Goal: Task Accomplishment & Management: Complete application form

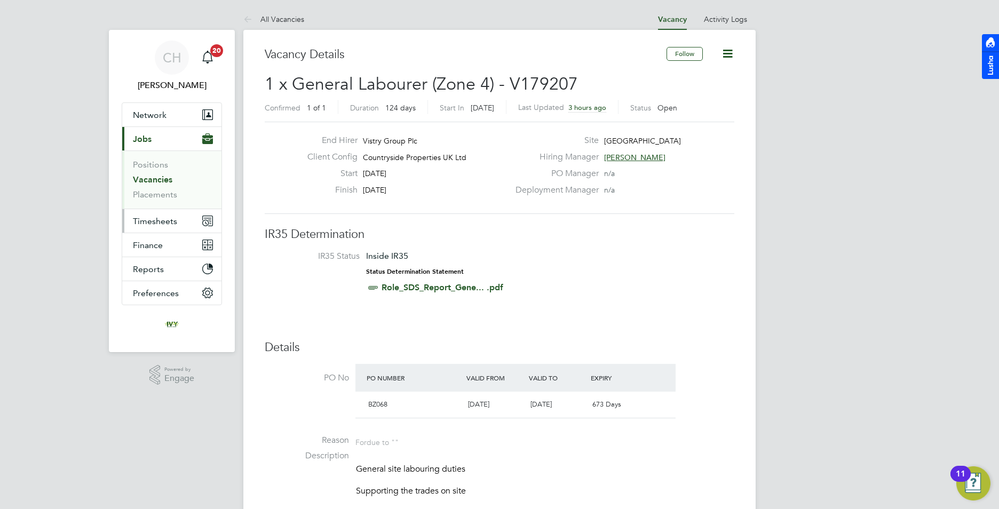
click at [157, 219] on span "Timesheets" at bounding box center [155, 221] width 44 height 10
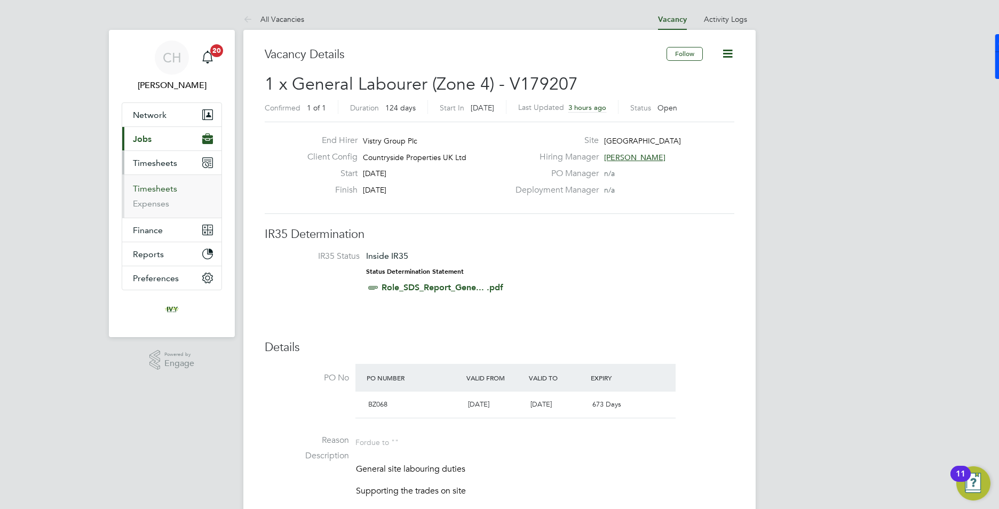
click at [164, 188] on link "Timesheets" at bounding box center [155, 188] width 44 height 10
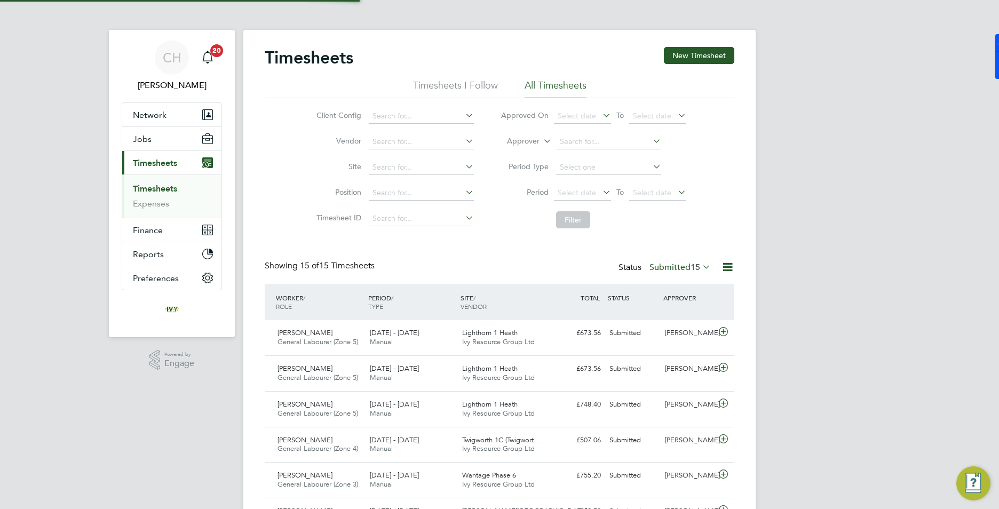
scroll to position [5, 5]
click at [681, 58] on button "New Timesheet" at bounding box center [699, 55] width 70 height 17
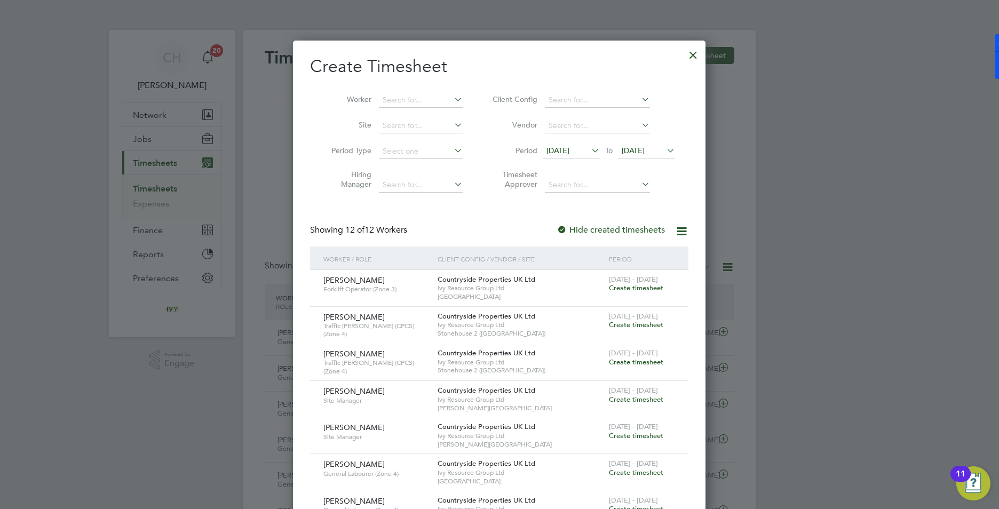
click at [569, 153] on span "[DATE]" at bounding box center [557, 151] width 23 height 10
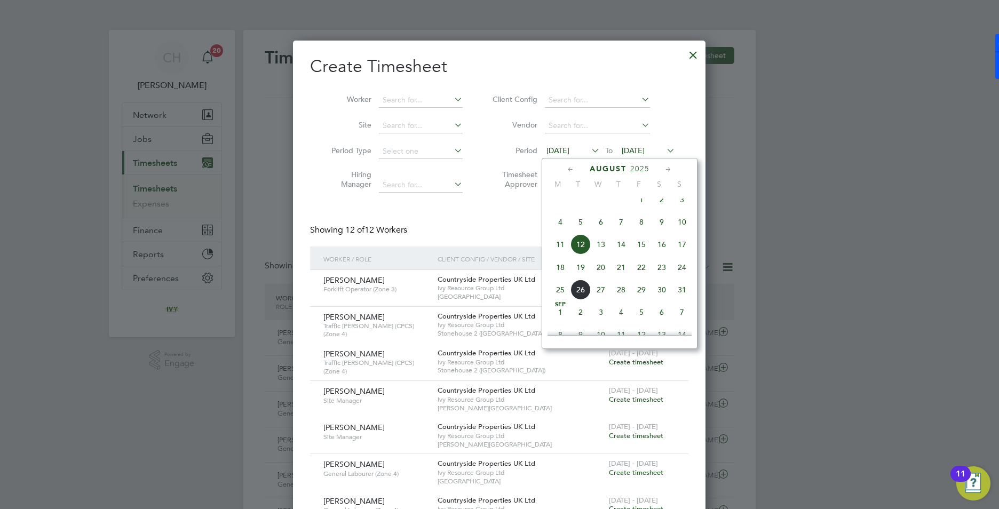
click at [559, 277] on span "18" at bounding box center [560, 267] width 20 height 20
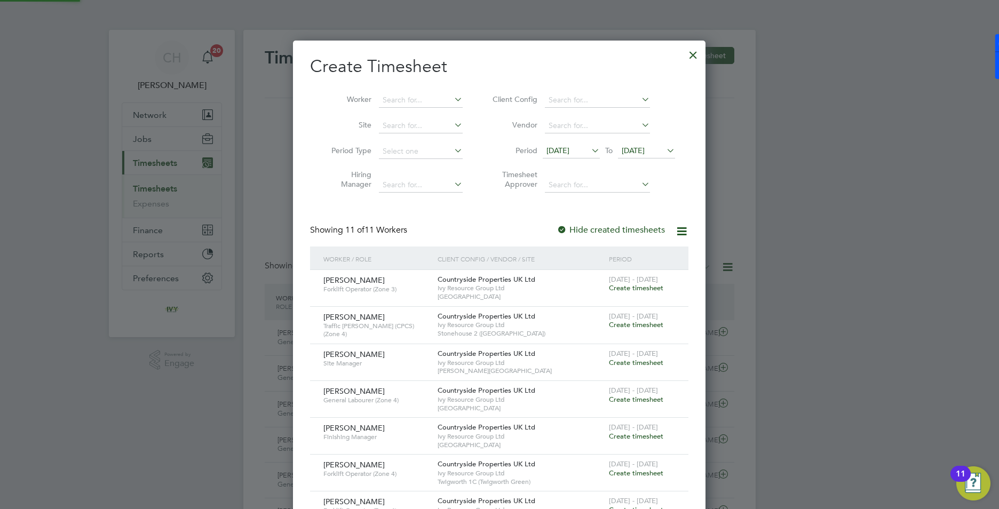
click at [644, 149] on span "[DATE]" at bounding box center [632, 151] width 23 height 10
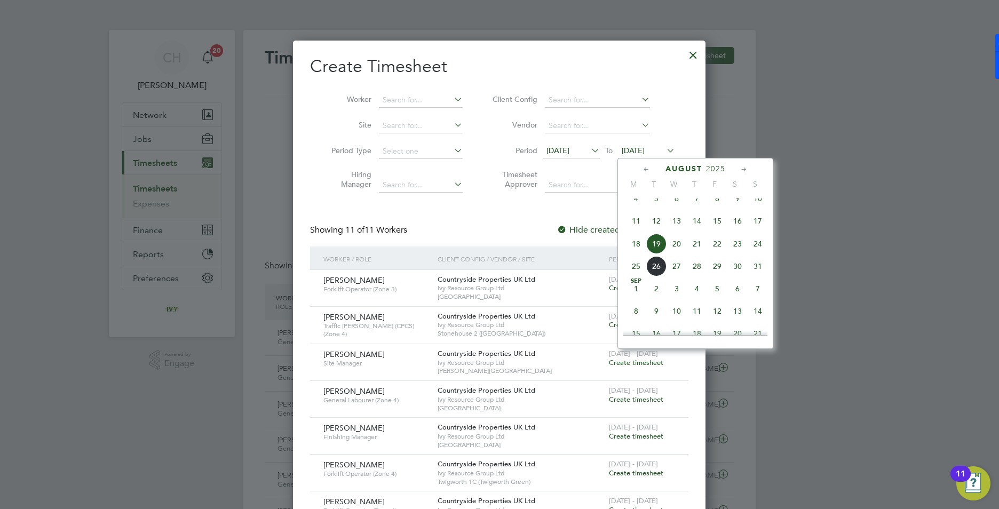
click at [759, 254] on span "24" at bounding box center [757, 244] width 20 height 20
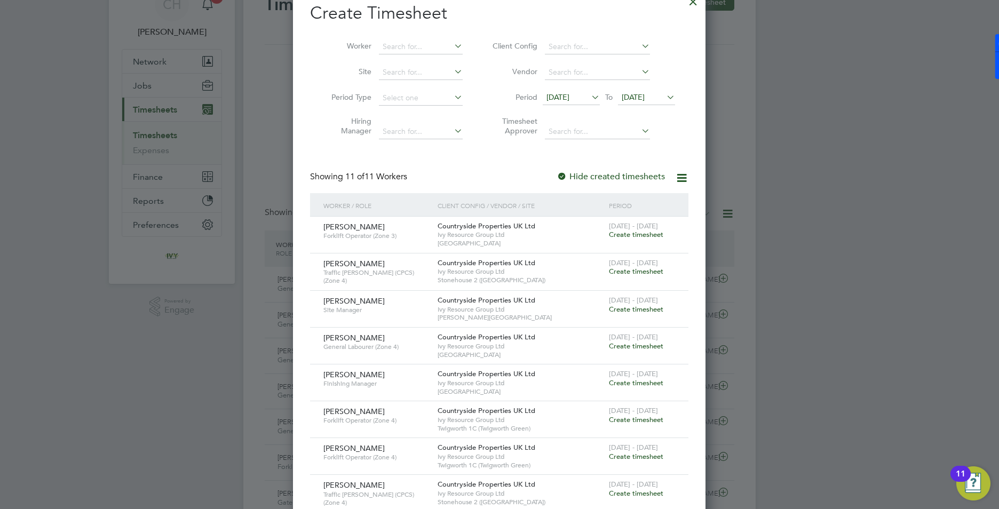
click at [564, 175] on div at bounding box center [561, 177] width 11 height 11
click at [155, 139] on div at bounding box center [499, 254] width 999 height 509
click at [678, 175] on icon at bounding box center [681, 177] width 13 height 13
click at [626, 156] on div "Create Timesheet Worker Site Period Type Hiring Manager Client Config Vendor Pe…" at bounding box center [499, 312] width 378 height 621
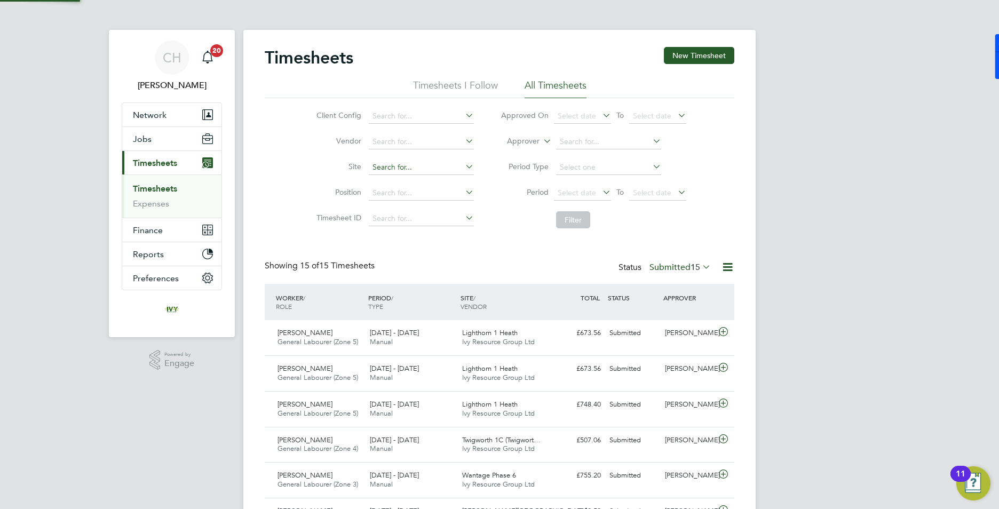
click at [397, 164] on input at bounding box center [421, 167] width 105 height 15
click at [434, 184] on li "Ledbury" at bounding box center [421, 182] width 106 height 14
type input "Ledbury"
click at [578, 216] on button "Filter" at bounding box center [573, 219] width 34 height 17
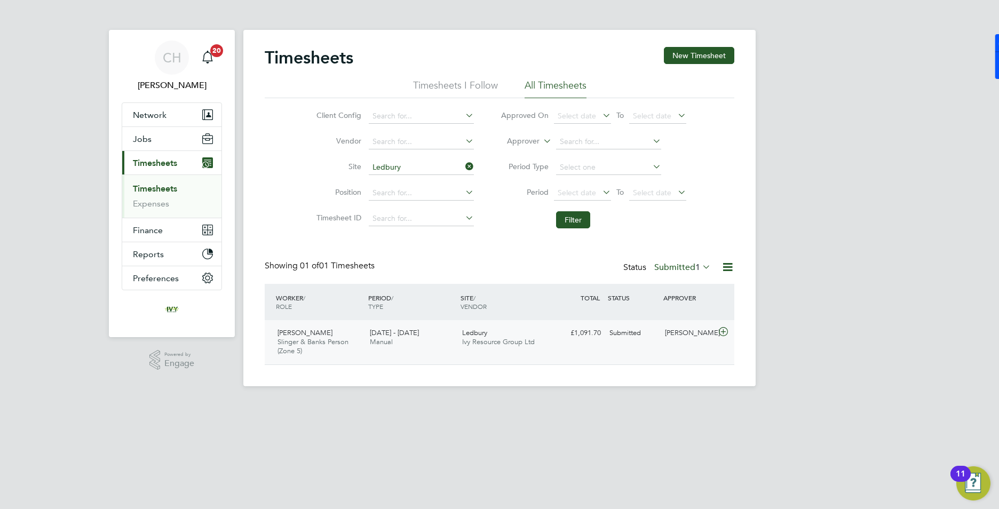
click at [724, 331] on icon at bounding box center [722, 332] width 13 height 9
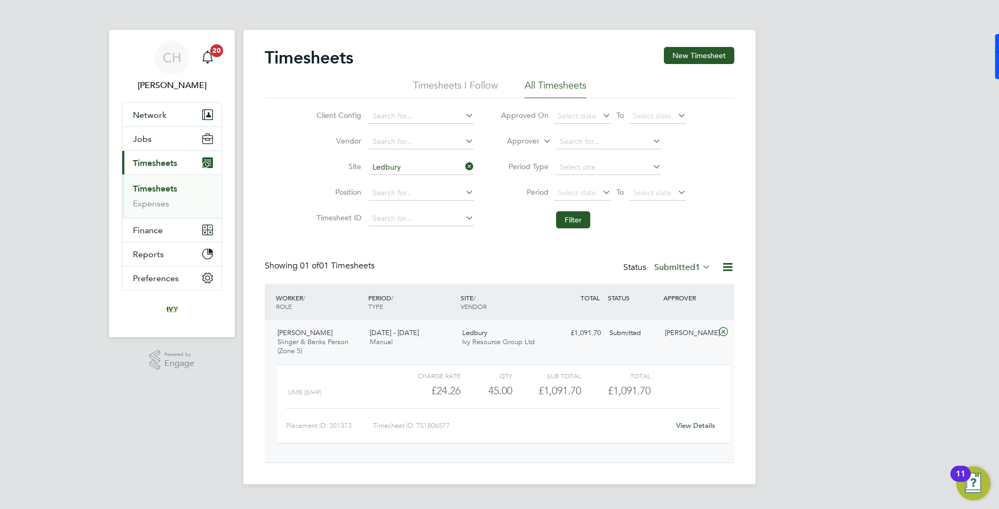
click at [710, 425] on link "View Details" at bounding box center [695, 425] width 39 height 9
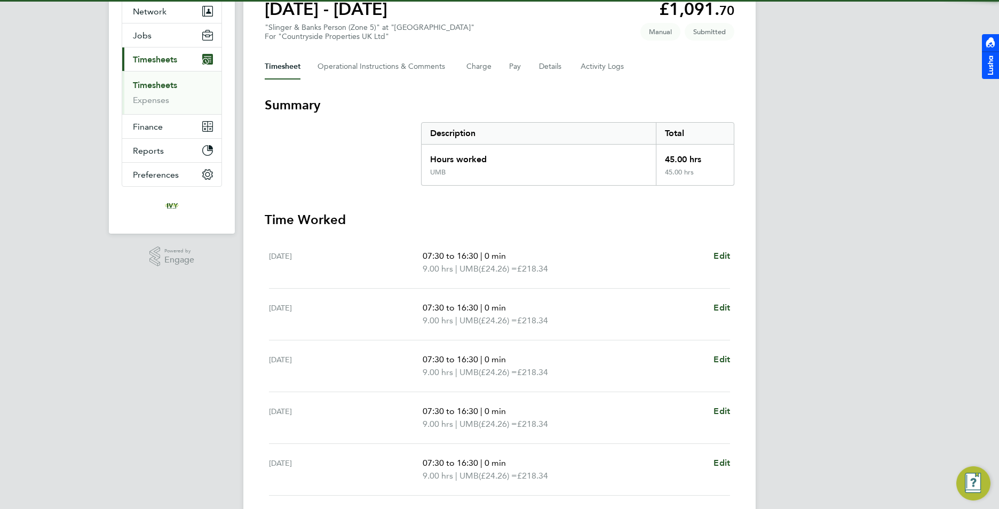
scroll to position [262, 0]
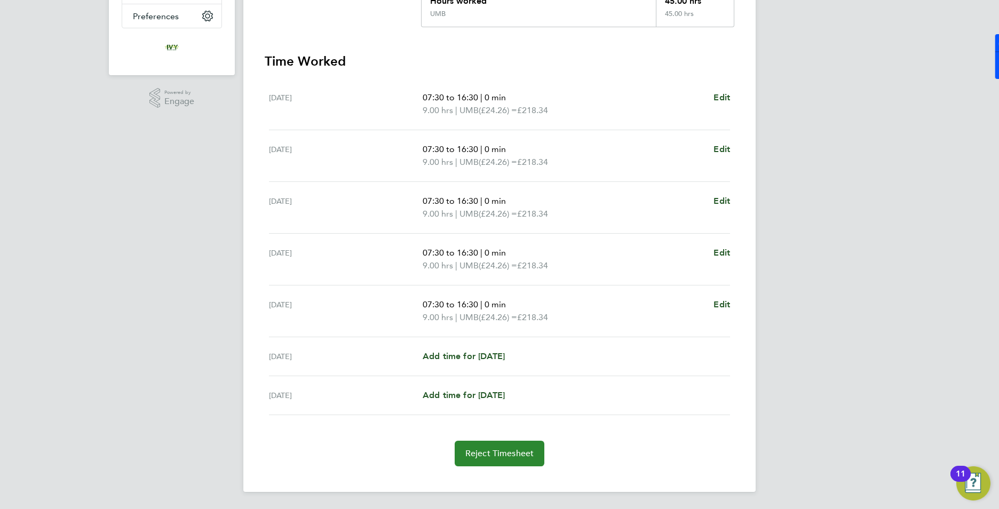
click at [512, 463] on button "Reject Timesheet" at bounding box center [499, 454] width 90 height 26
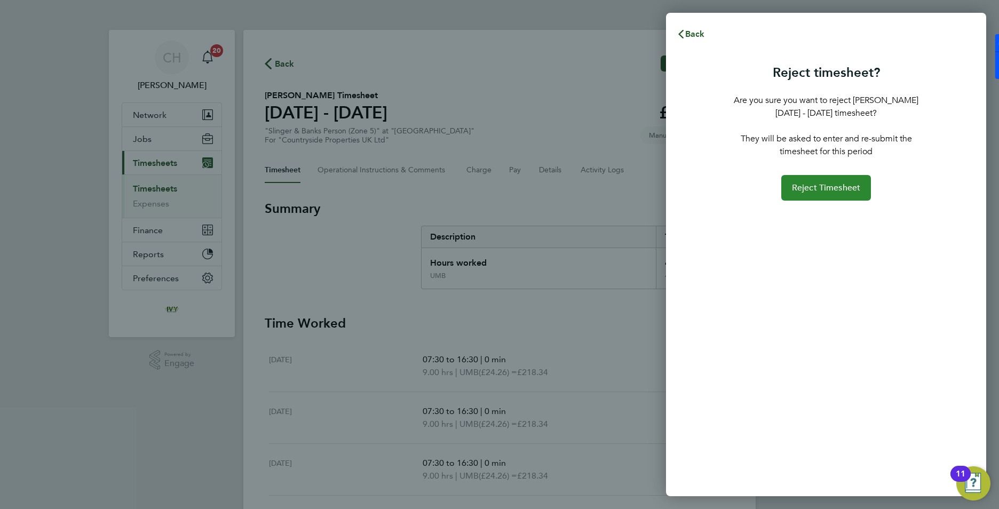
click at [817, 189] on span "Reject Timesheet" at bounding box center [826, 187] width 69 height 11
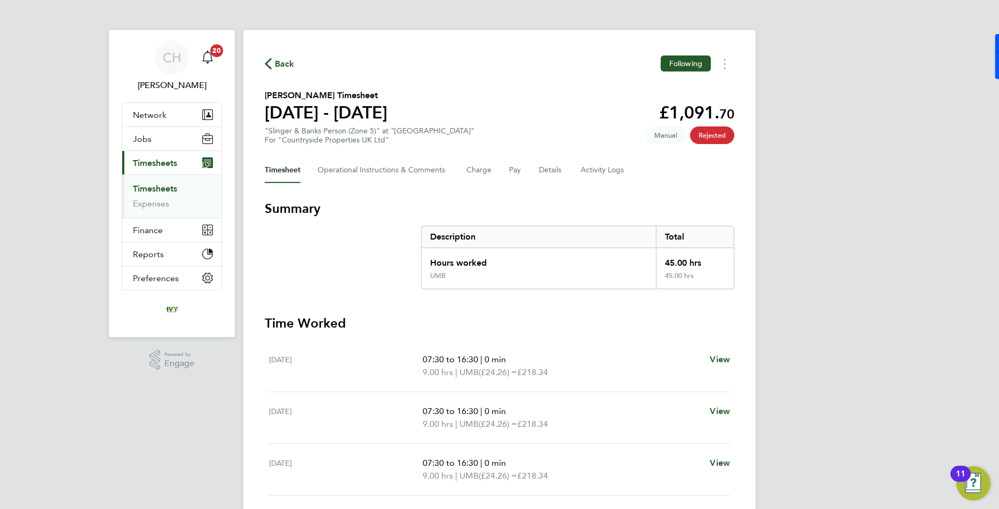
click at [146, 192] on link "Timesheets" at bounding box center [155, 188] width 44 height 10
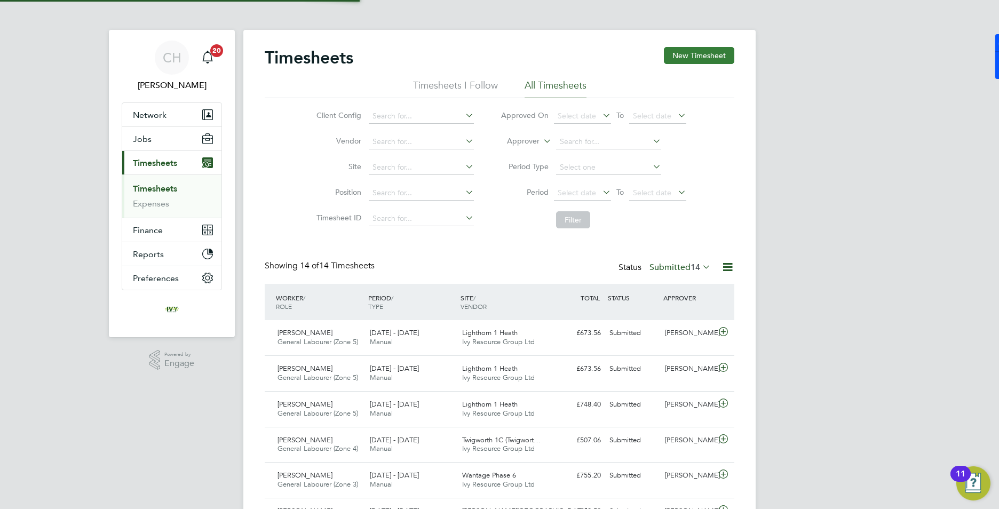
click at [694, 55] on button "New Timesheet" at bounding box center [699, 55] width 70 height 17
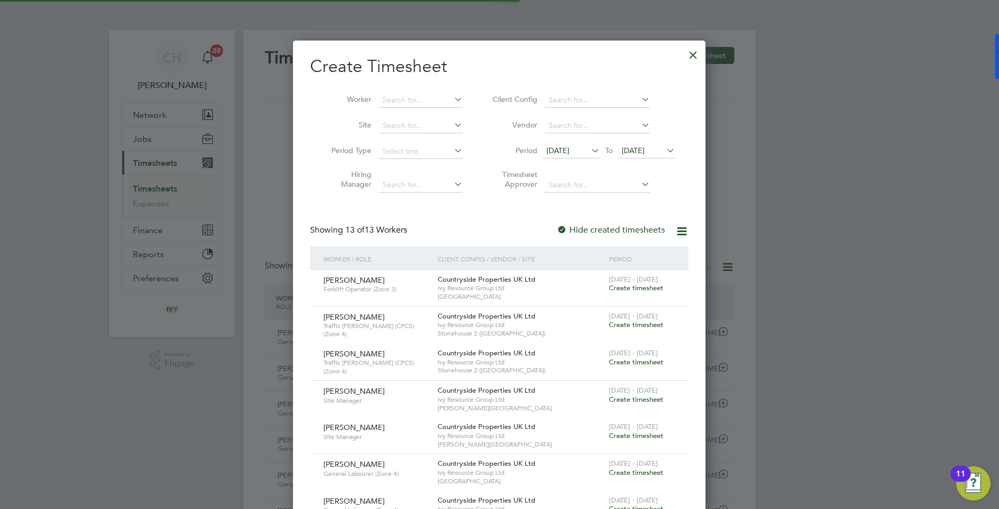
click at [589, 150] on icon at bounding box center [589, 150] width 0 height 15
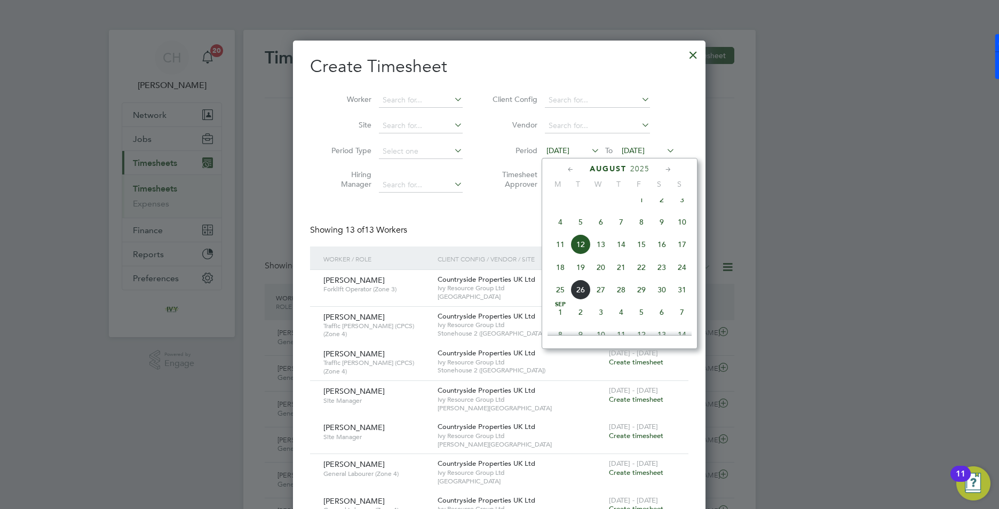
click at [564, 276] on span "18" at bounding box center [560, 267] width 20 height 20
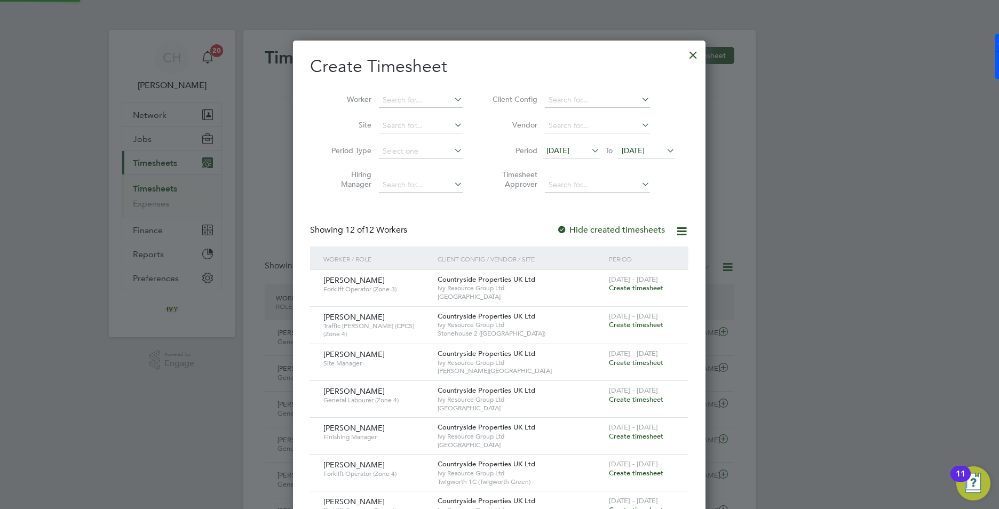
click at [664, 149] on icon at bounding box center [664, 150] width 0 height 15
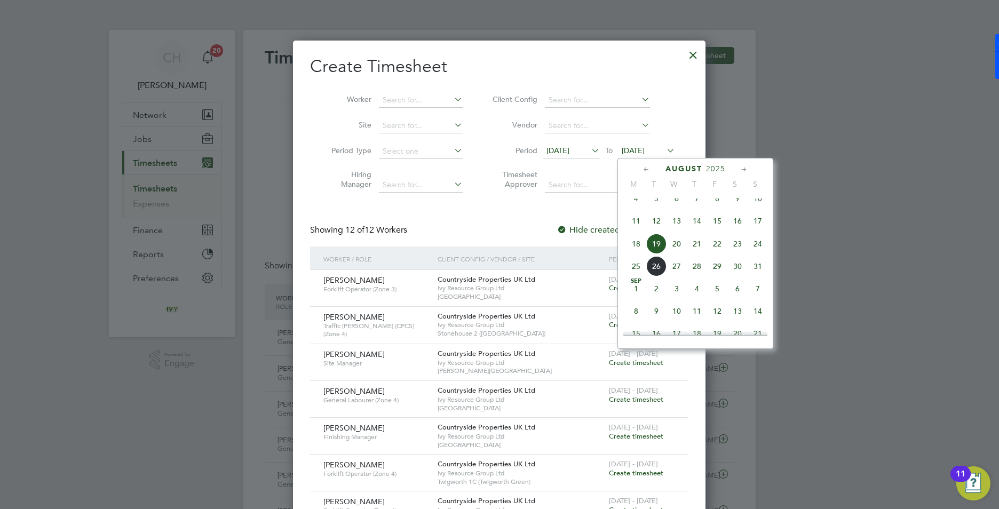
click at [758, 253] on span "24" at bounding box center [757, 244] width 20 height 20
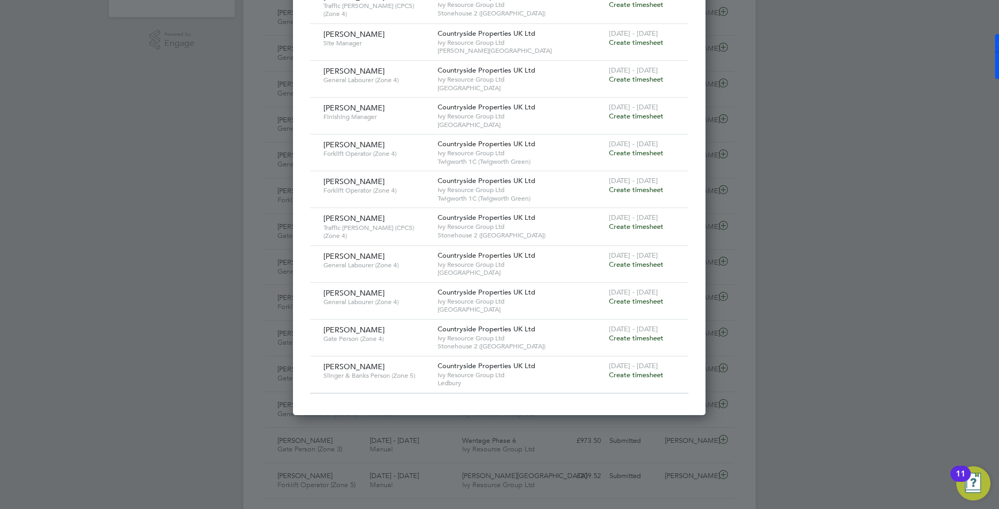
click at [629, 373] on span "Create timesheet" at bounding box center [636, 374] width 54 height 9
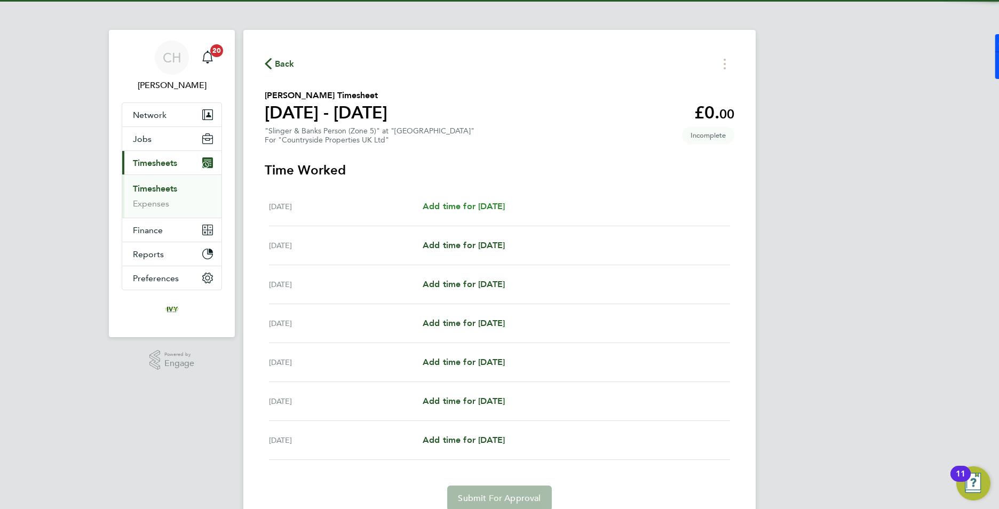
click at [487, 206] on span "Add time for Mon 18 Aug" at bounding box center [463, 206] width 82 height 10
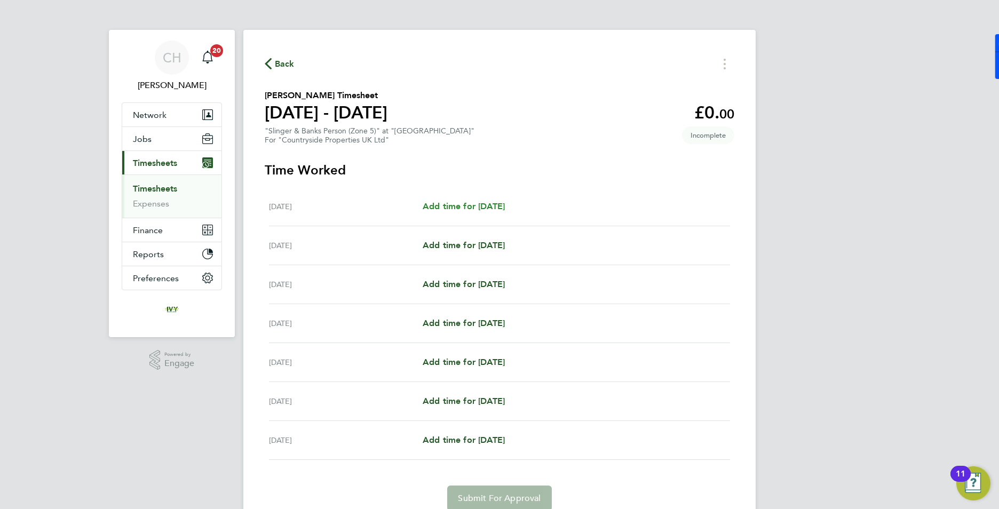
select select "30"
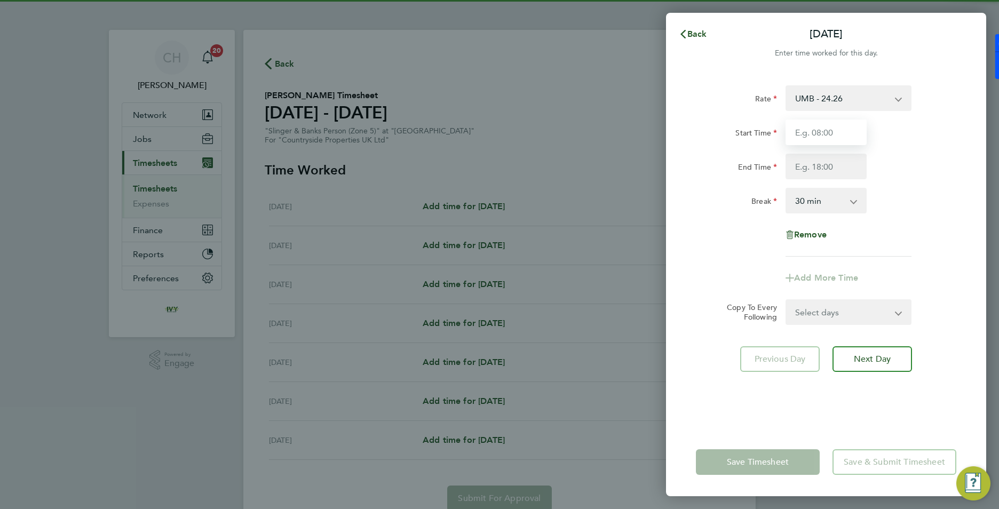
click at [821, 139] on input "Start Time" at bounding box center [825, 132] width 81 height 26
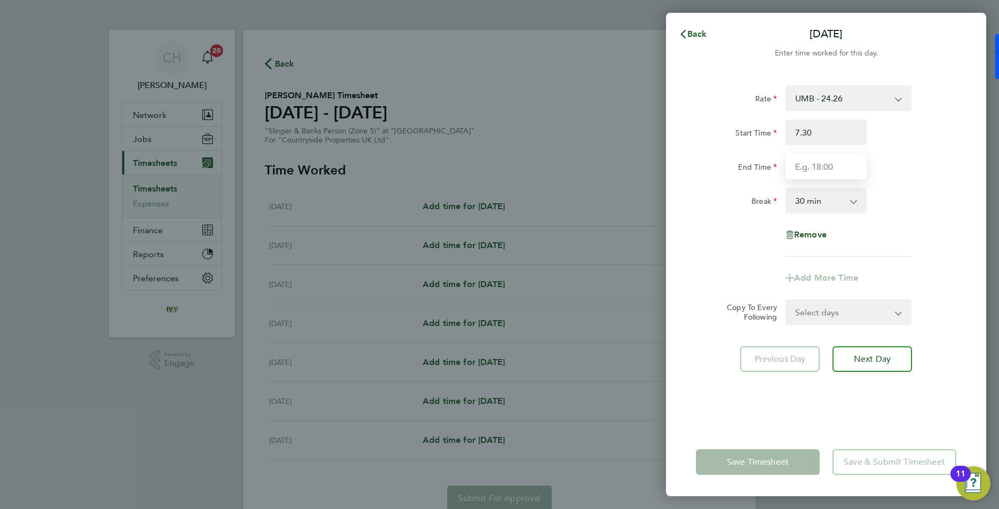
type input "07:30"
type input "16:30"
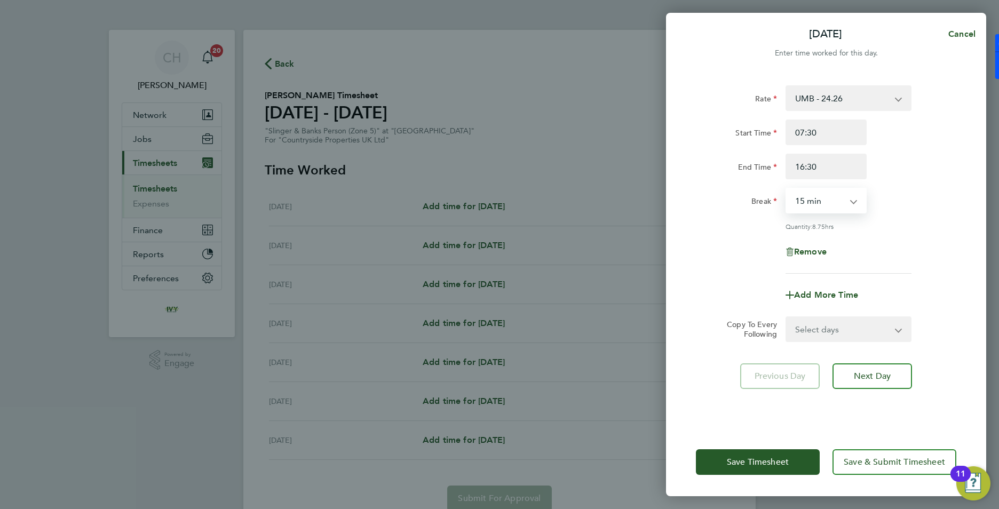
select select "0"
click at [848, 321] on select "Select days Day Weekday (Mon-Fri) Weekend (Sat-Sun) Tuesday Wednesday Thursday …" at bounding box center [842, 328] width 112 height 23
select select "WEEKDAY"
click at [786, 317] on select "Select days Day Weekday (Mon-Fri) Weekend (Sat-Sun) Tuesday Wednesday Thursday …" at bounding box center [842, 328] width 112 height 23
select select "2025-08-24"
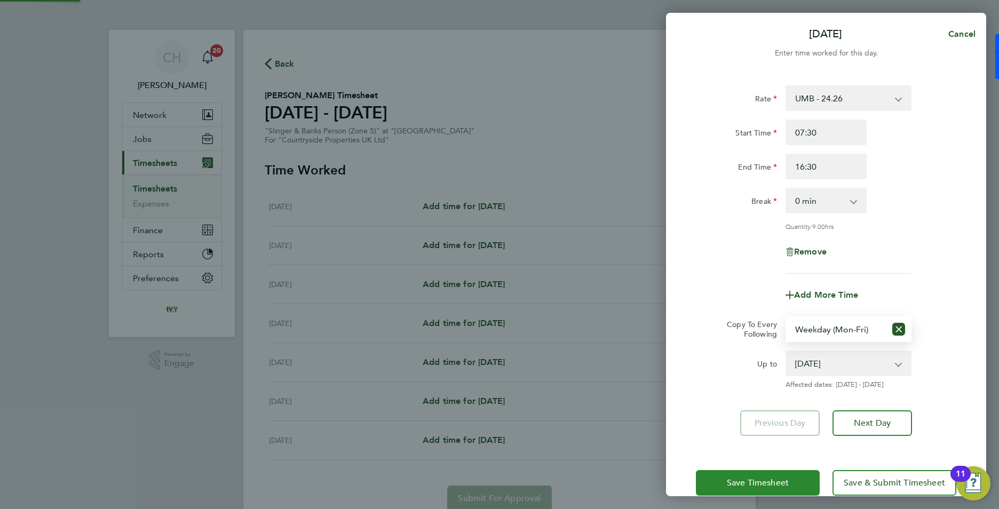
click at [773, 489] on button "Save Timesheet" at bounding box center [758, 483] width 124 height 26
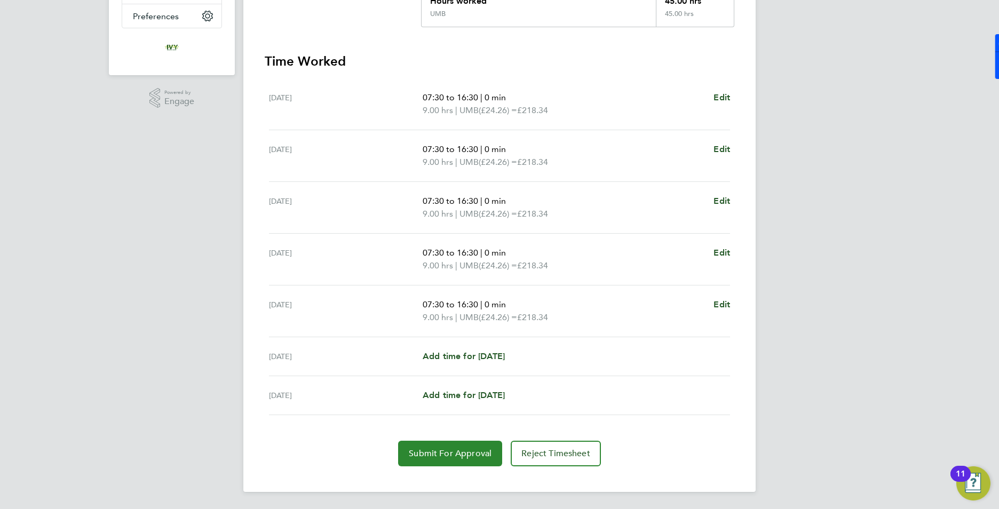
click at [476, 456] on span "Submit For Approval" at bounding box center [450, 453] width 83 height 11
